Goal: Transaction & Acquisition: Purchase product/service

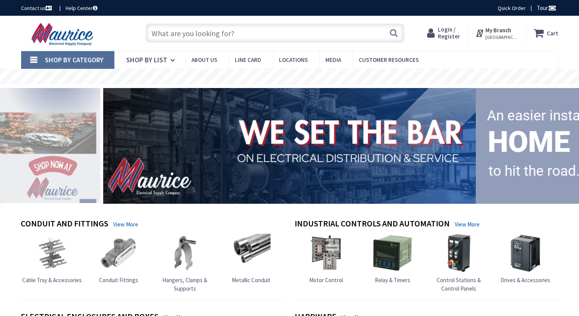
click at [453, 31] on span "Login / Register" at bounding box center [449, 33] width 22 height 14
click at [447, 32] on span "Login / Register" at bounding box center [449, 33] width 22 height 14
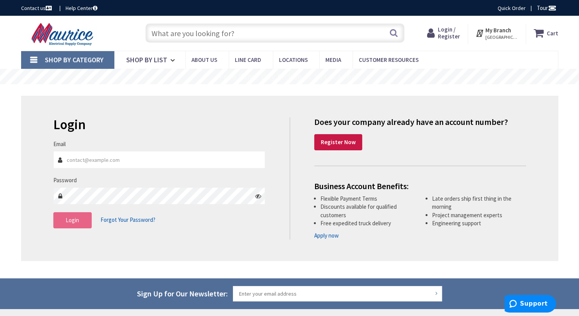
type input "[EMAIL_ADDRESS][DOMAIN_NAME]"
click at [84, 219] on button "Login" at bounding box center [72, 220] width 38 height 16
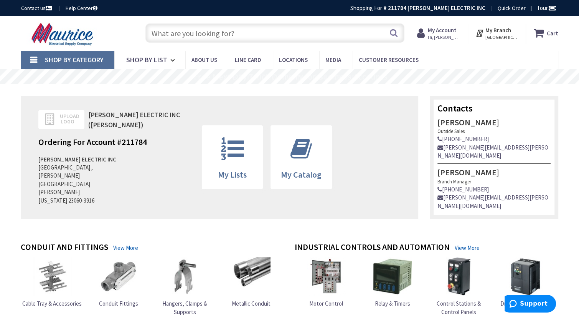
click at [37, 60] on link "Shop By Category" at bounding box center [67, 60] width 93 height 18
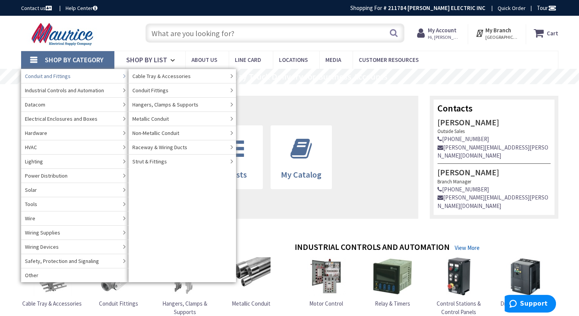
click at [45, 74] on span "Conduit and Fittings" at bounding box center [48, 76] width 46 height 8
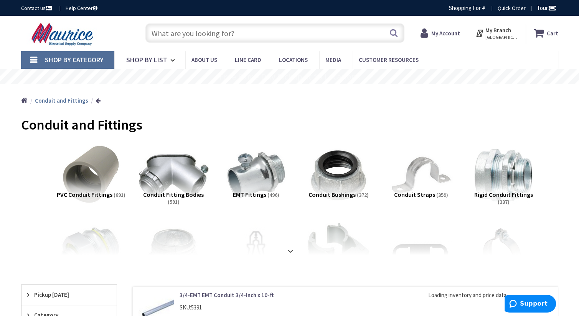
scroll to position [77, 0]
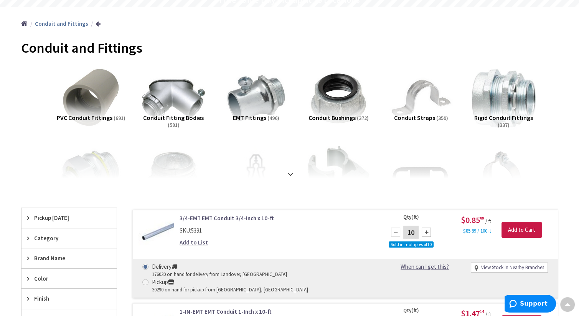
click at [494, 90] on img at bounding box center [503, 97] width 69 height 69
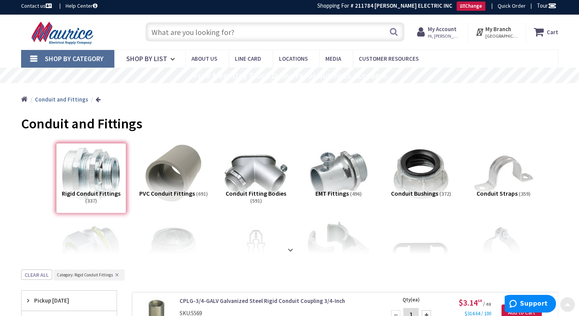
scroll to position [0, 0]
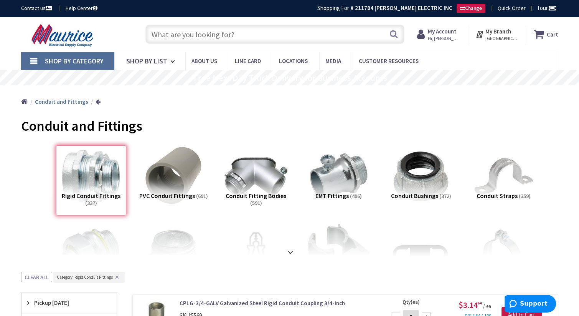
click at [56, 56] on link "Shop By Category" at bounding box center [67, 61] width 93 height 18
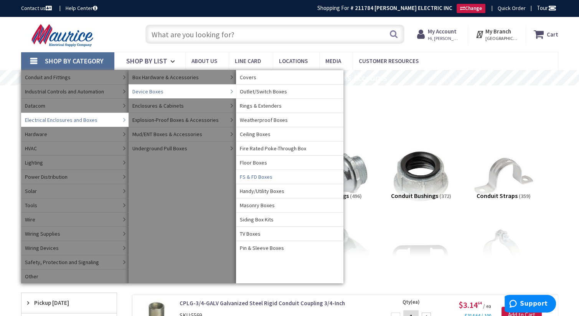
click at [261, 175] on span "FS & FD Boxes" at bounding box center [256, 177] width 33 height 8
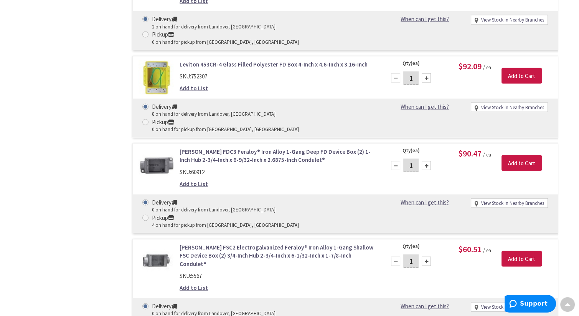
scroll to position [1575, 0]
